Goal: Task Accomplishment & Management: Manage account settings

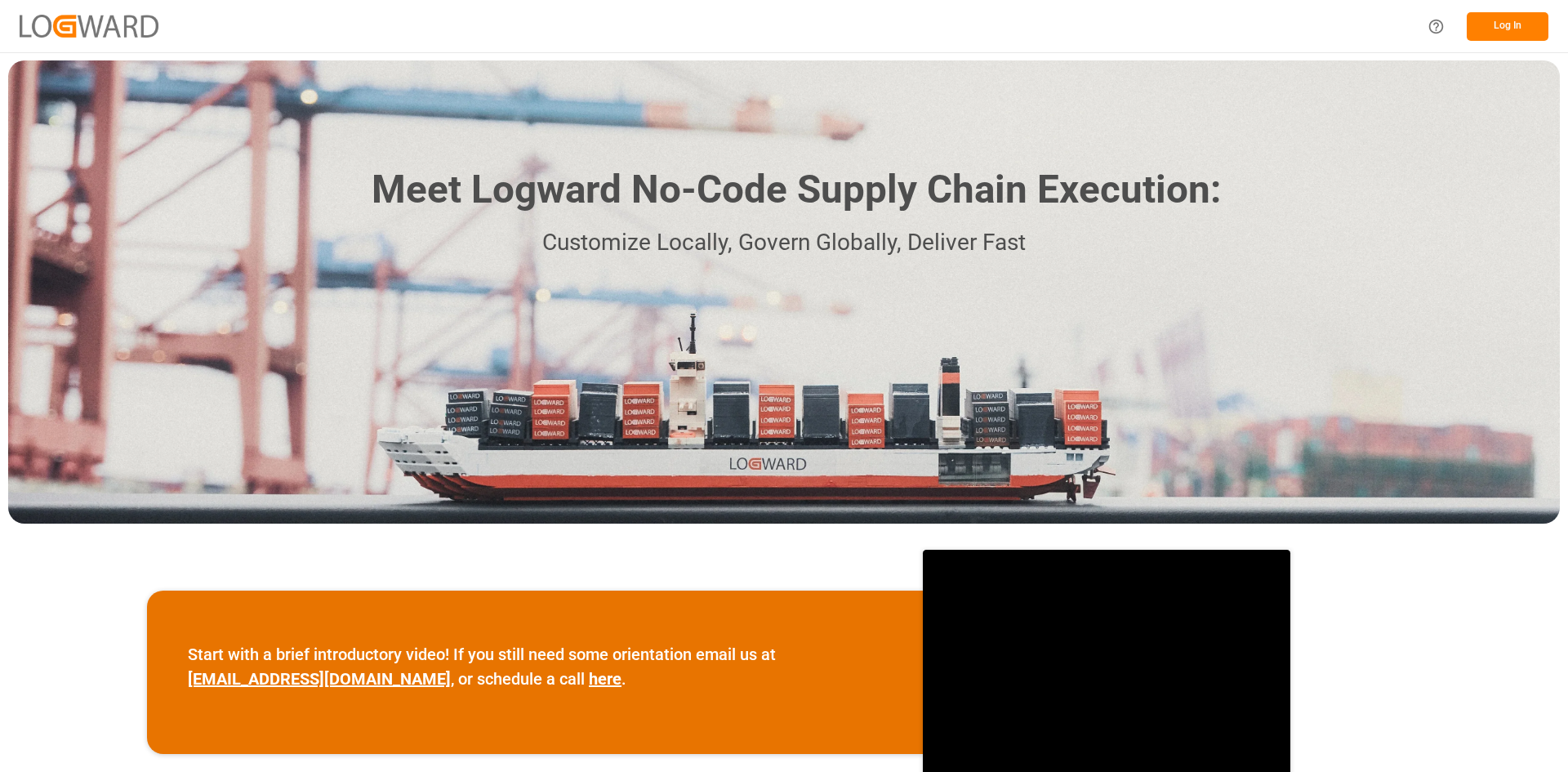
click at [1485, 23] on button "Log In" at bounding box center [1507, 27] width 82 height 28
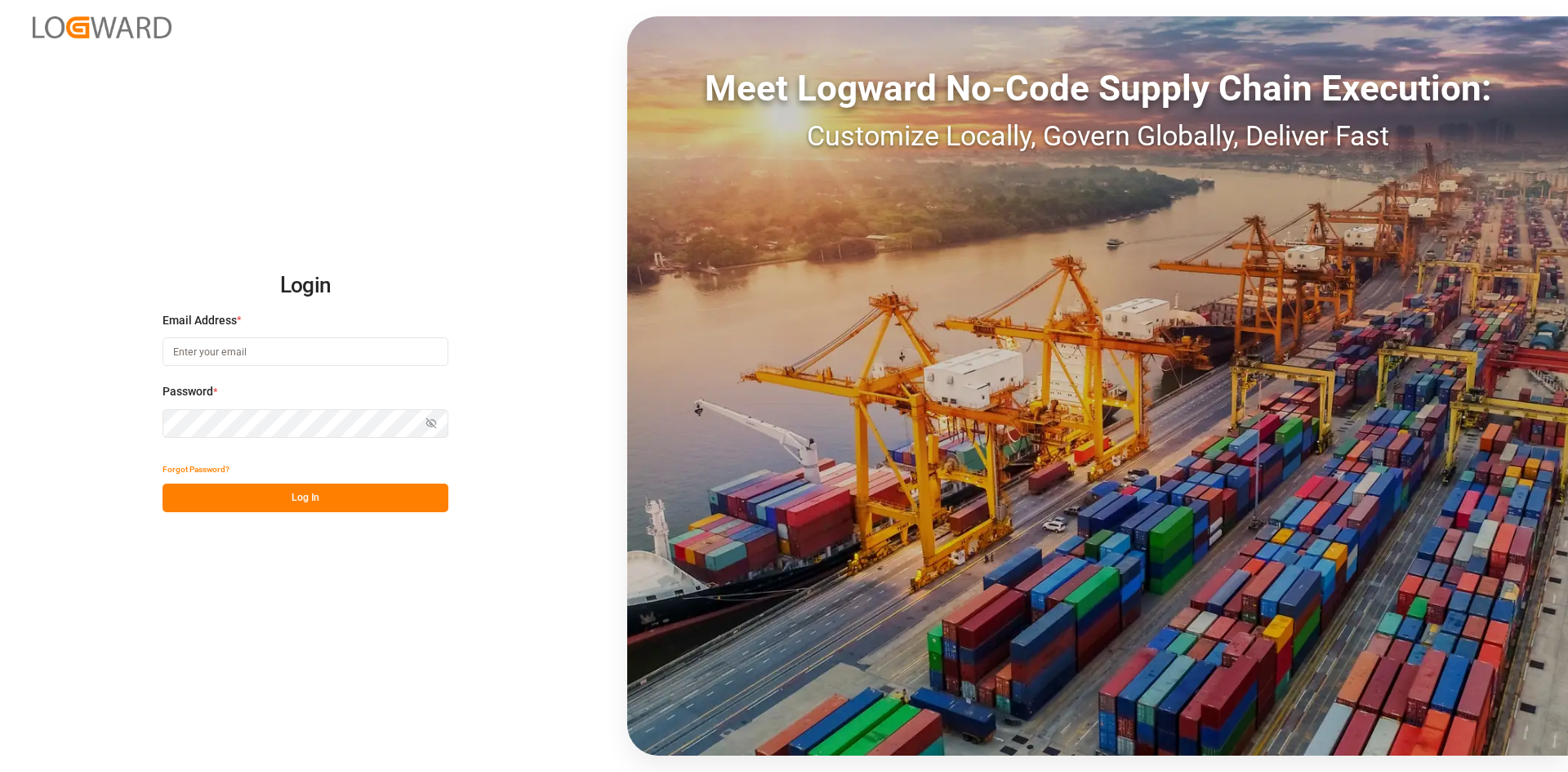
click at [399, 358] on input at bounding box center [305, 351] width 286 height 28
type input "[PERSON_NAME][EMAIL_ADDRESS][PERSON_NAME][DOMAIN_NAME]"
click at [351, 506] on button "Log In" at bounding box center [305, 498] width 286 height 28
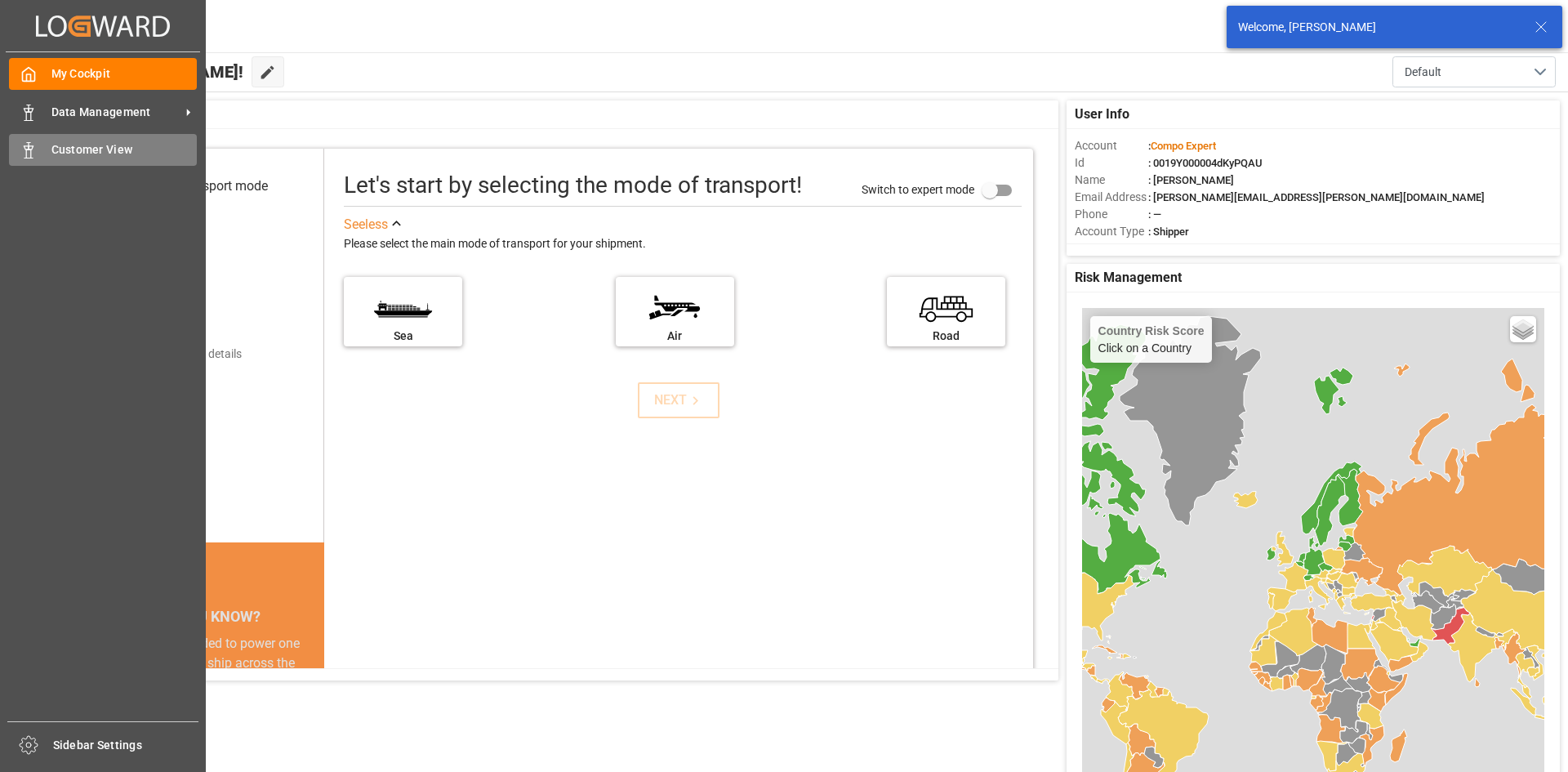
click at [107, 141] on div "Customer View Customer View" at bounding box center [103, 150] width 188 height 32
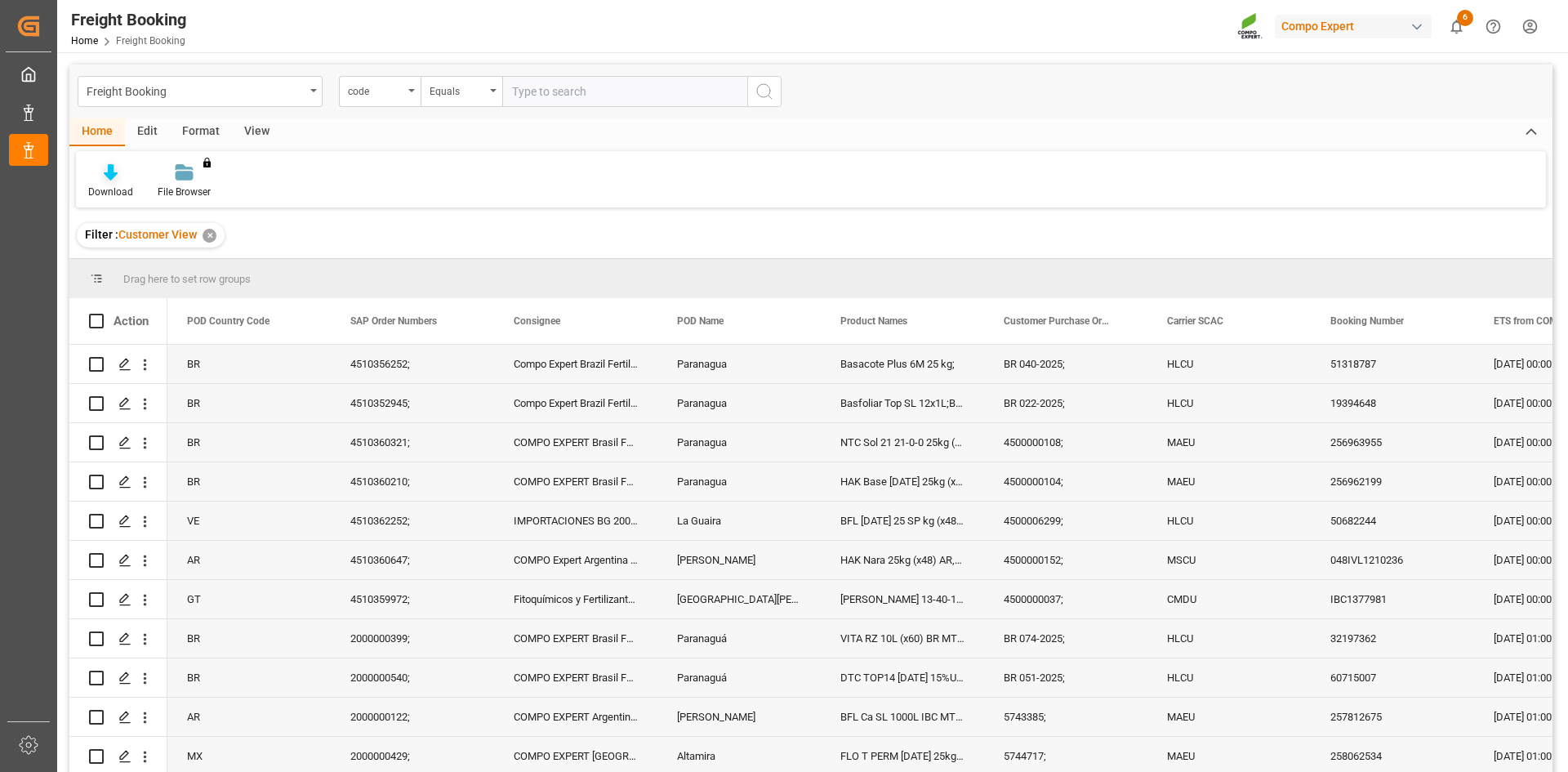
click at [116, 185] on div "Download" at bounding box center [110, 192] width 45 height 15
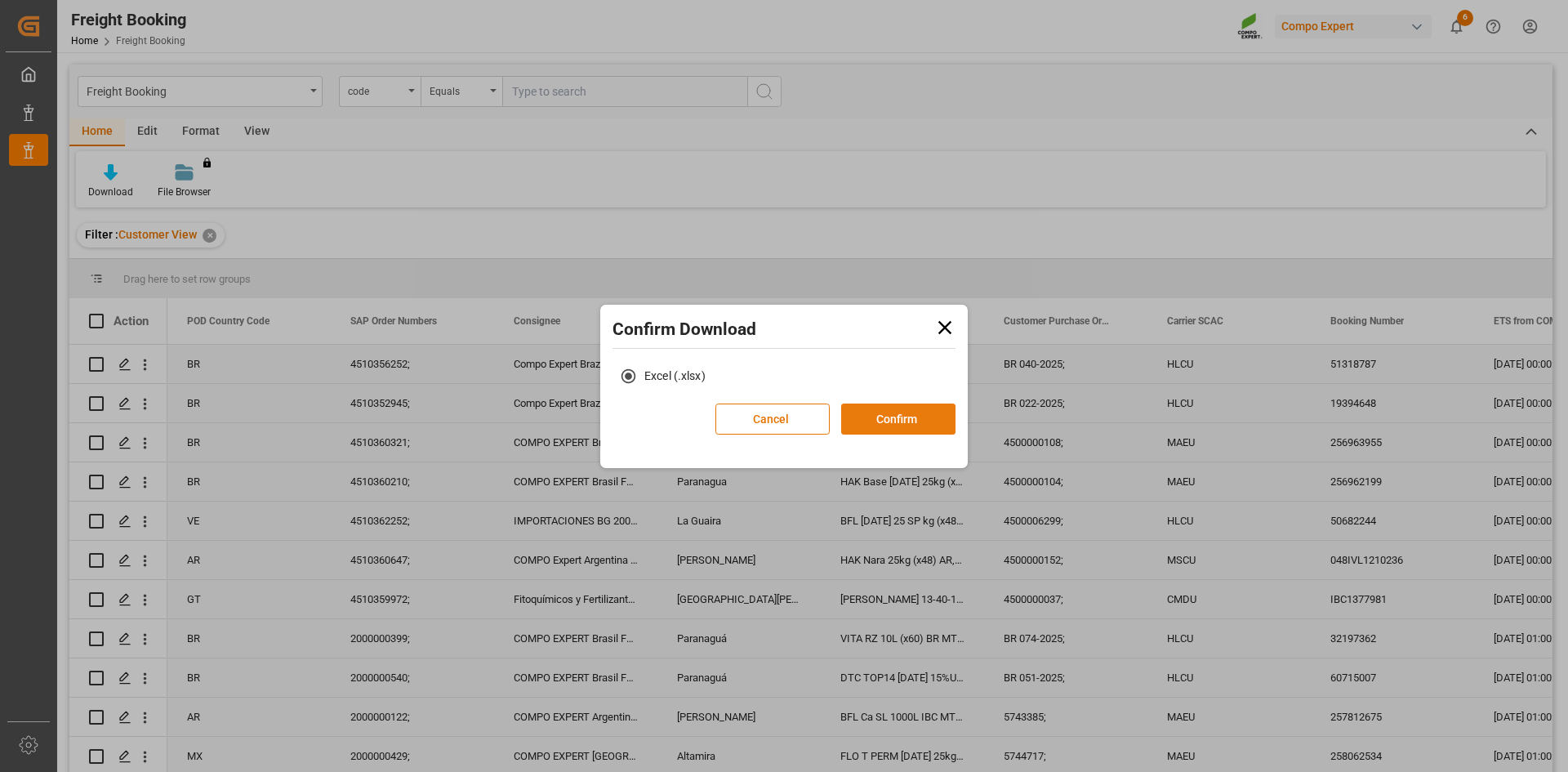
click at [922, 417] on button "Confirm" at bounding box center [898, 418] width 115 height 31
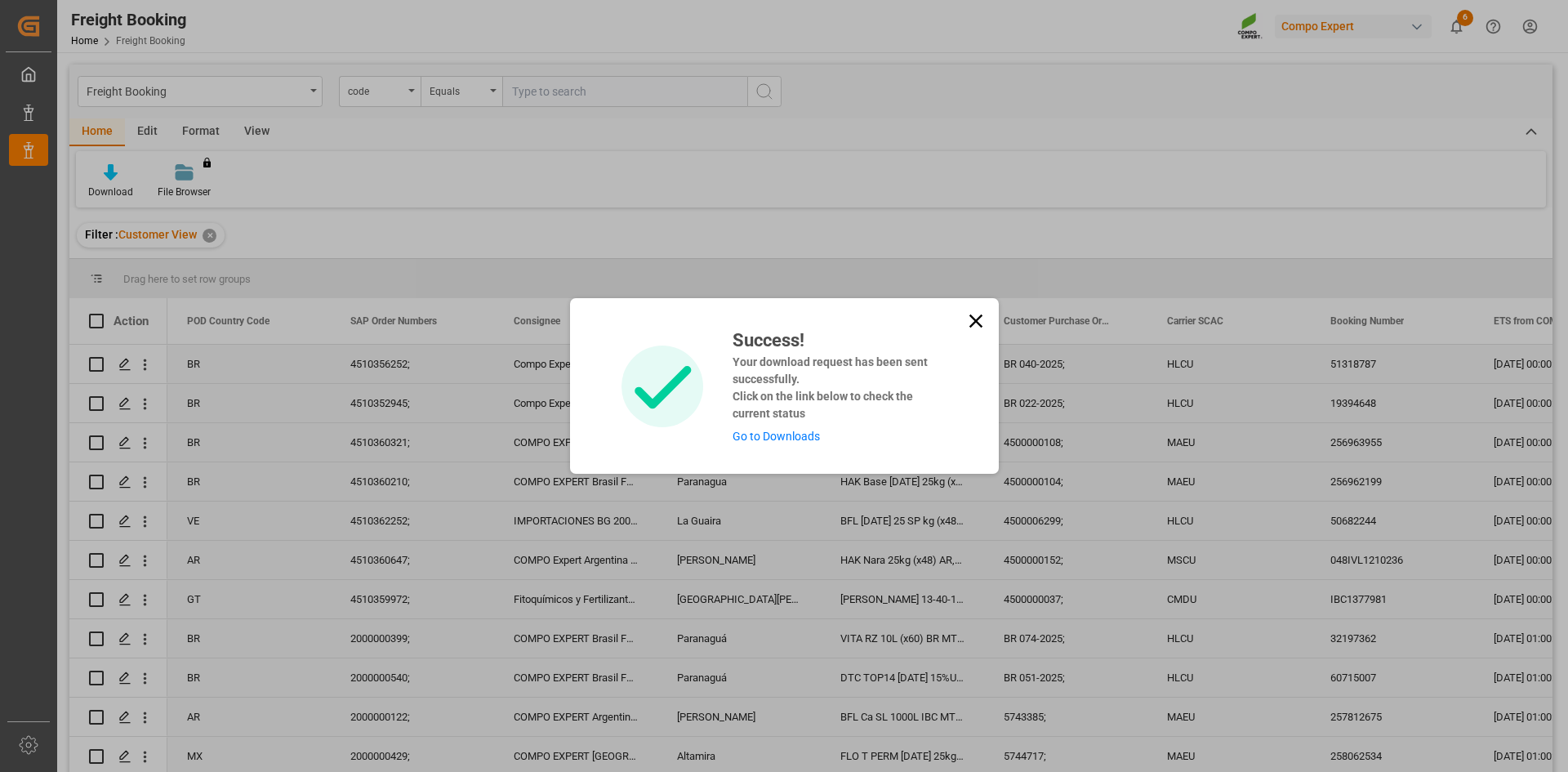
click at [783, 432] on link "Go to Downloads" at bounding box center [776, 437] width 87 height 13
